Goal: Browse casually: Explore the website without a specific task or goal

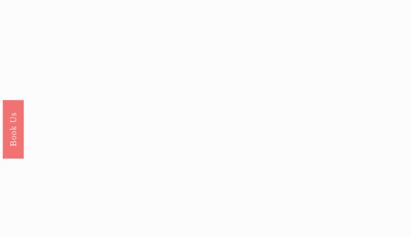
scroll to position [2357, 0]
